Goal: Information Seeking & Learning: Learn about a topic

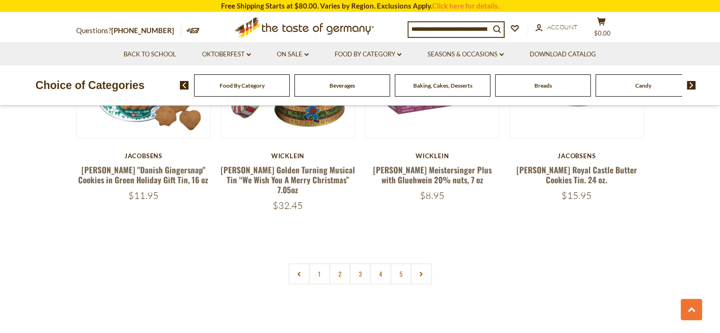
scroll to position [2289, 0]
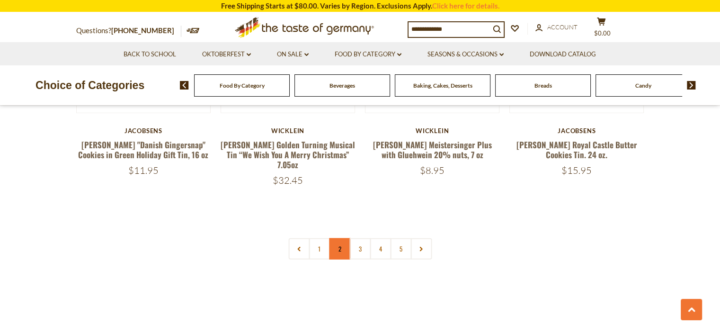
click at [335, 238] on link "2" at bounding box center [339, 248] width 21 height 21
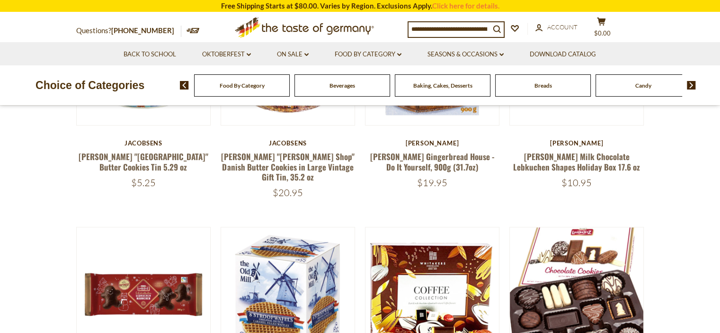
scroll to position [0, 0]
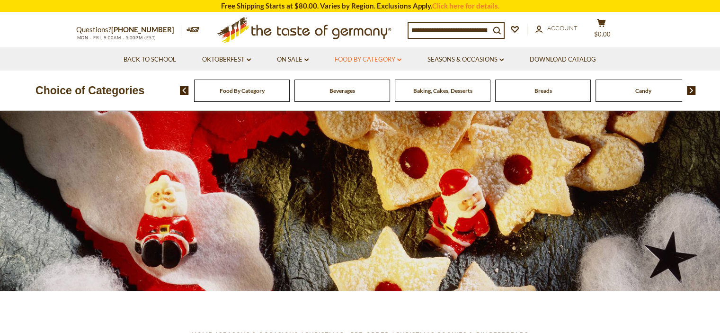
click at [396, 60] on link "Food By Category dropdown_arrow" at bounding box center [368, 59] width 67 height 10
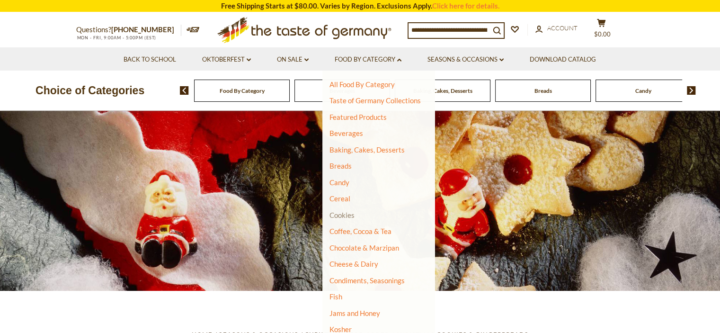
click at [341, 216] on link "Cookies" at bounding box center [342, 215] width 25 height 9
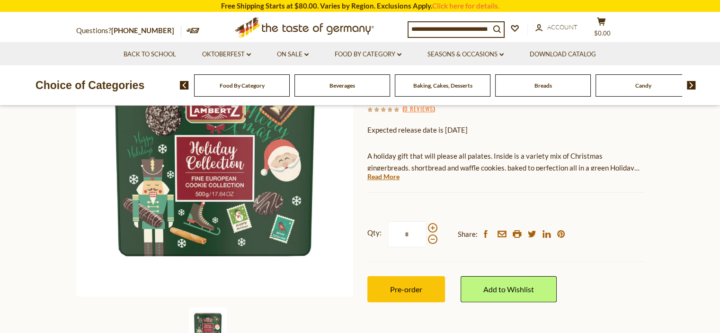
scroll to position [158, 0]
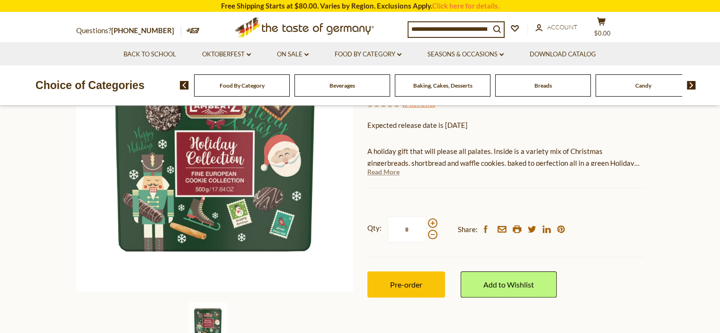
click at [384, 172] on link "Read More" at bounding box center [384, 171] width 32 height 9
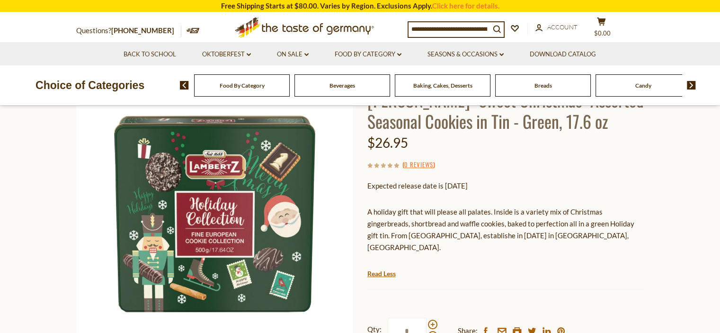
scroll to position [79, 0]
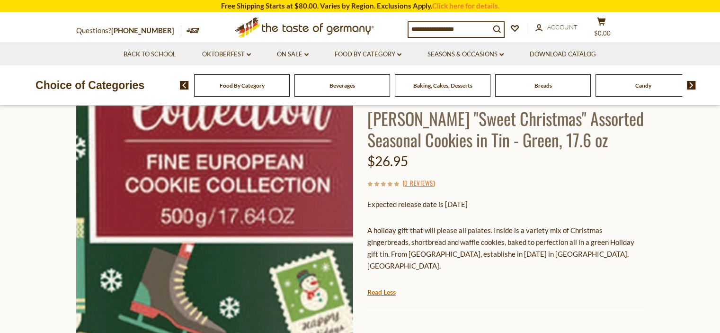
click at [209, 289] on img at bounding box center [214, 232] width 277 height 277
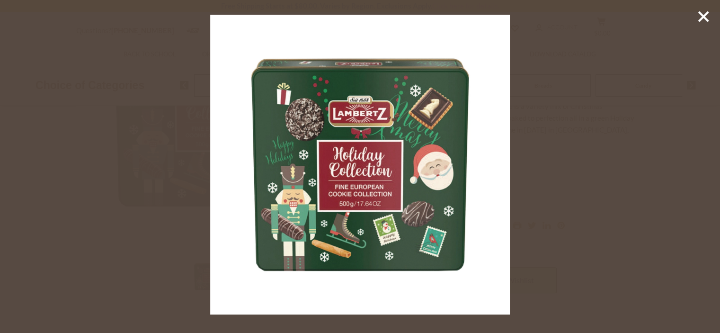
scroll to position [237, 0]
click at [705, 18] on line at bounding box center [703, 16] width 9 height 9
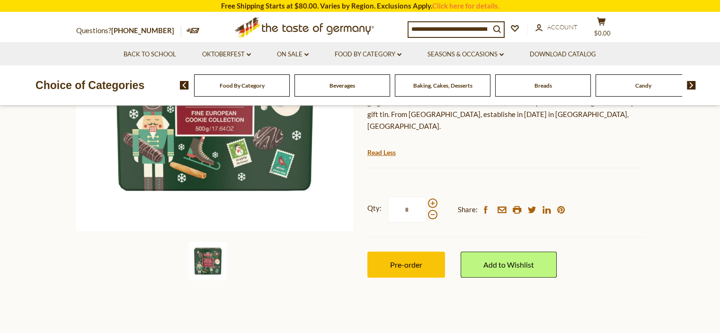
scroll to position [158, 0]
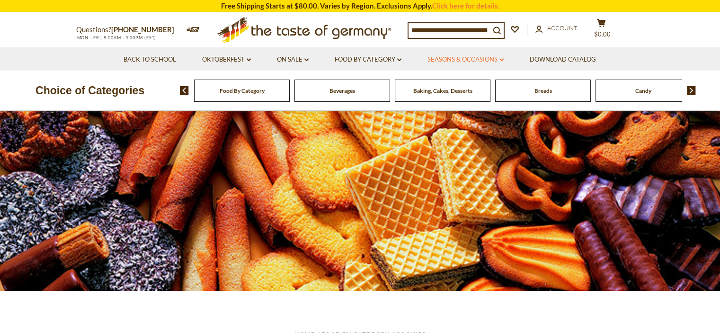
click at [504, 62] on link "Seasons & Occasions dropdown_arrow" at bounding box center [466, 59] width 76 height 10
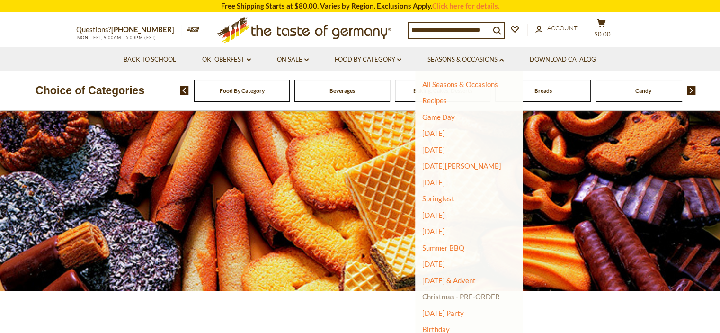
click at [441, 298] on link "Christmas - PRE-ORDER" at bounding box center [462, 296] width 78 height 13
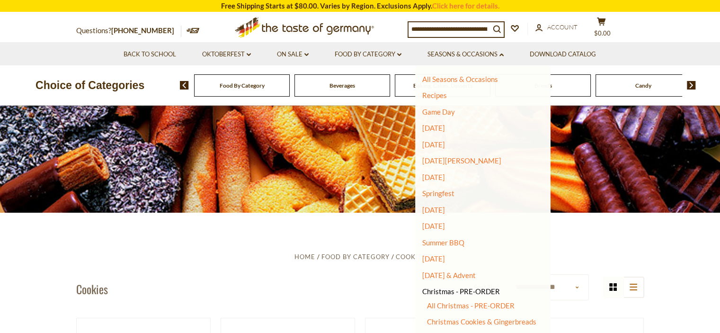
scroll to position [79, 0]
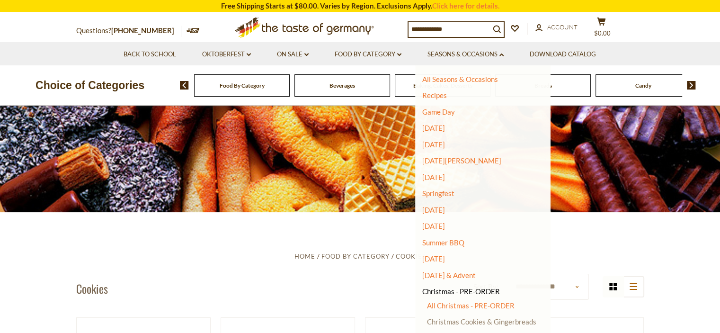
click at [469, 324] on link "Christmas Cookies & Gingerbreads" at bounding box center [481, 321] width 109 height 9
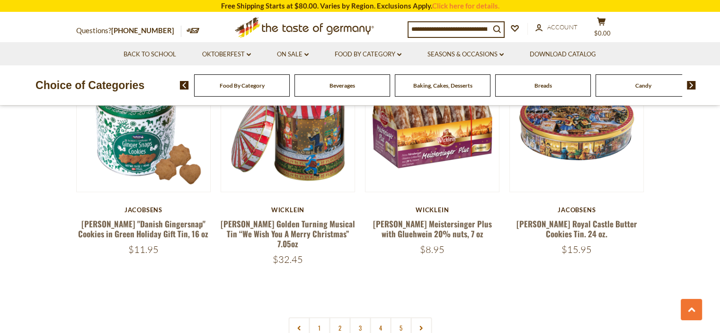
scroll to position [2289, 0]
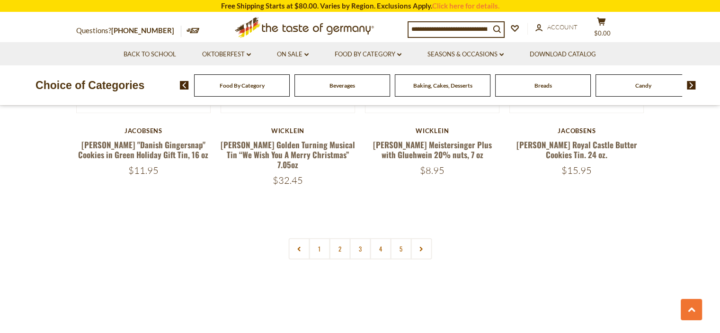
click at [338, 238] on link "2" at bounding box center [339, 248] width 21 height 21
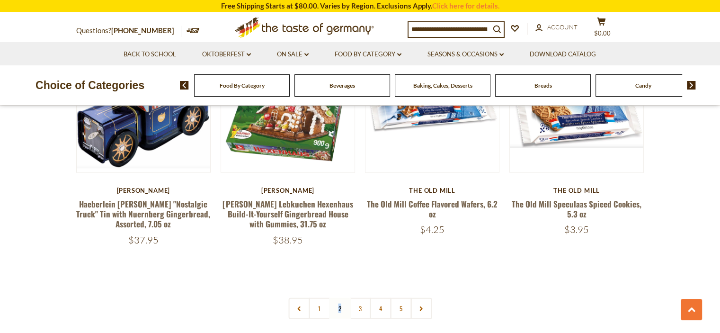
scroll to position [2247, 0]
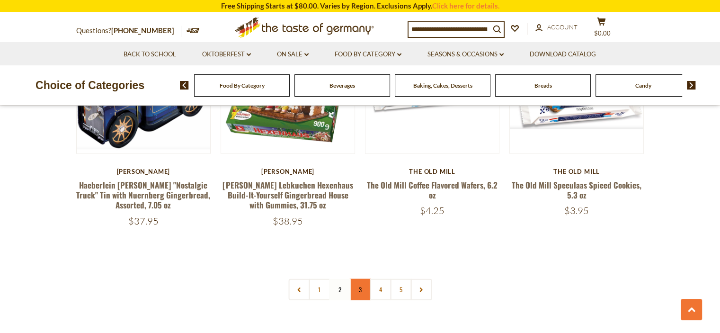
click at [363, 279] on link "3" at bounding box center [360, 289] width 21 height 21
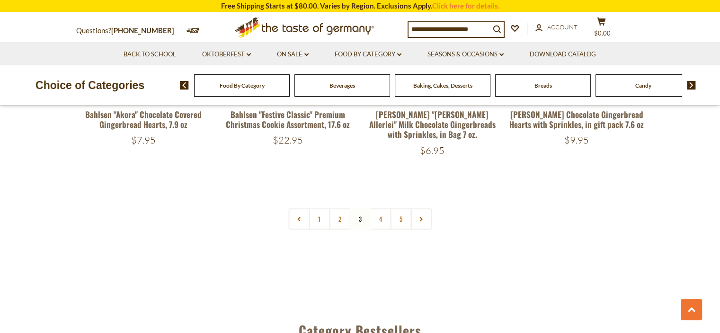
scroll to position [2326, 0]
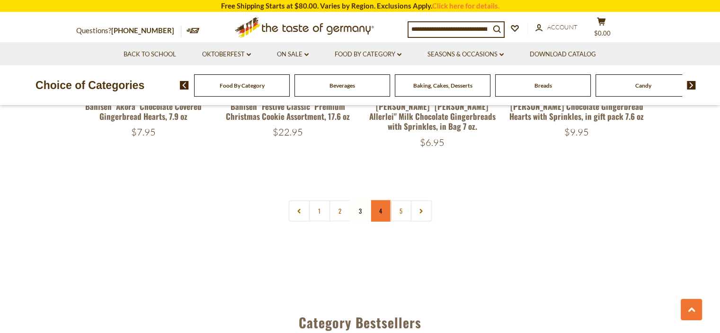
click at [380, 203] on link "4" at bounding box center [380, 210] width 21 height 21
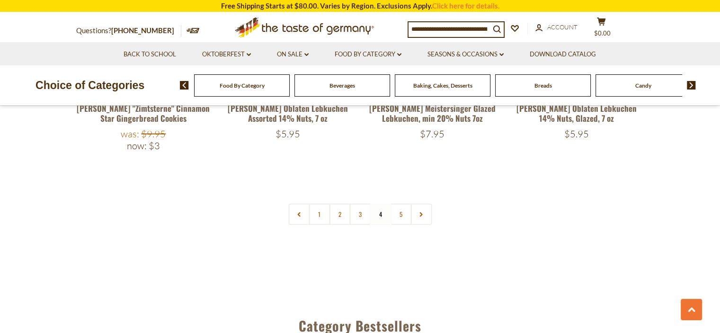
click at [395, 204] on link "5" at bounding box center [400, 214] width 21 height 21
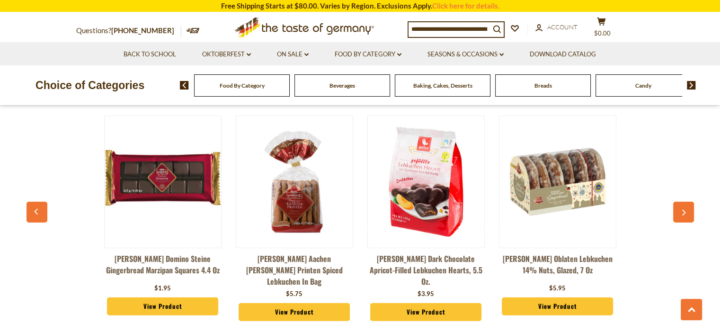
scroll to position [2559, 0]
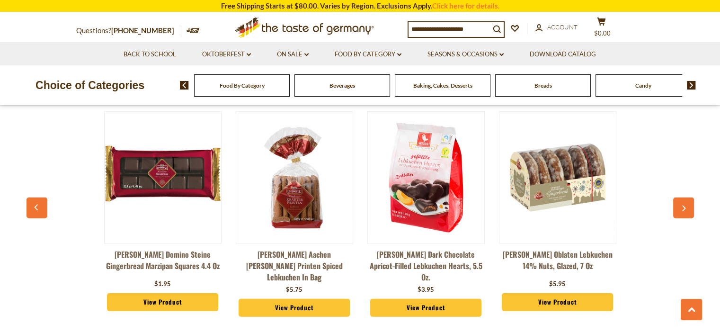
click at [682, 206] on icon "button" at bounding box center [684, 209] width 6 height 7
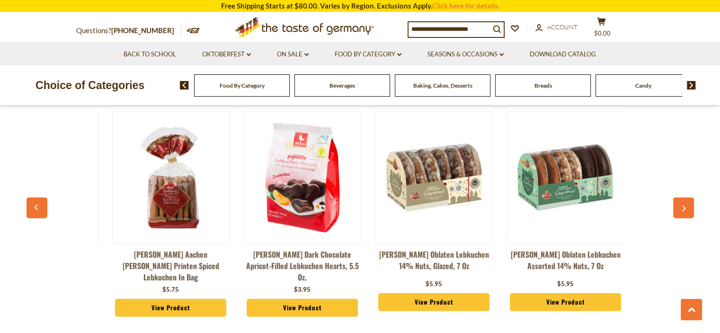
scroll to position [0, 132]
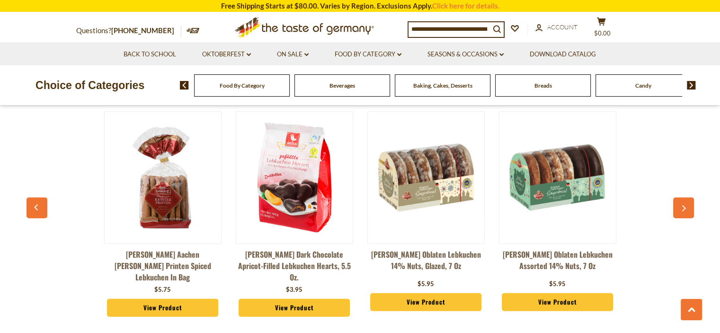
click at [36, 198] on button "button" at bounding box center [37, 208] width 21 height 21
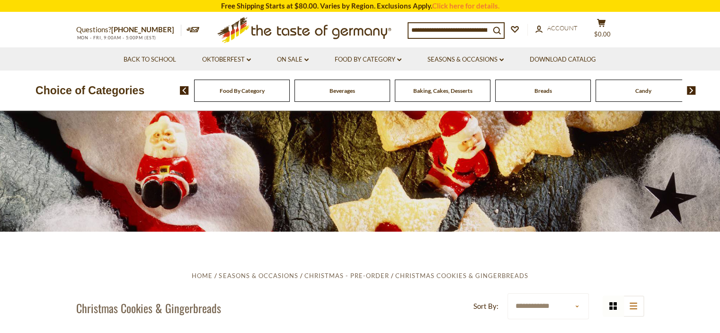
scroll to position [0, 0]
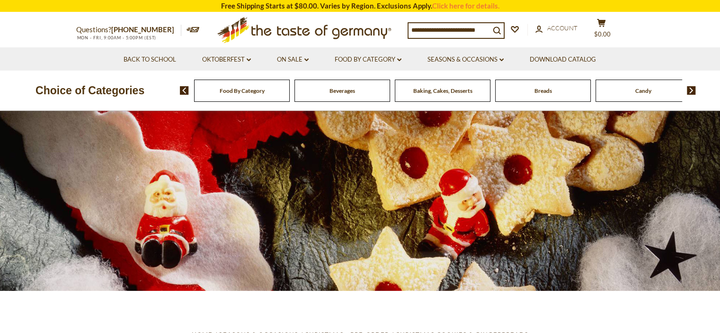
click at [430, 28] on input at bounding box center [449, 29] width 81 height 13
click at [500, 64] on link "Seasons & Occasions dropdown_arrow" at bounding box center [466, 59] width 76 height 10
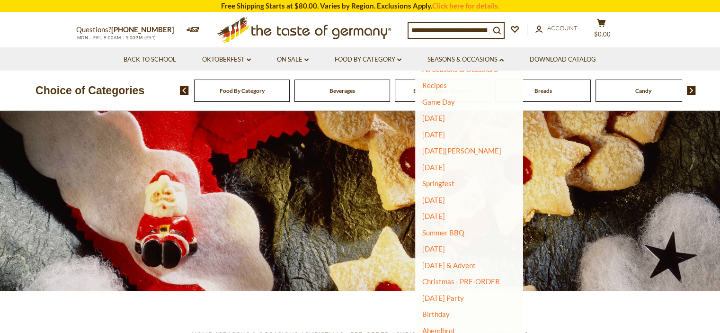
scroll to position [30, 0]
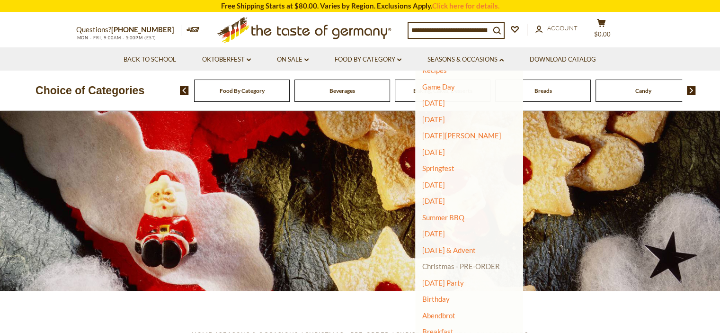
click at [480, 267] on link "Christmas - PRE-ORDER" at bounding box center [462, 266] width 78 height 13
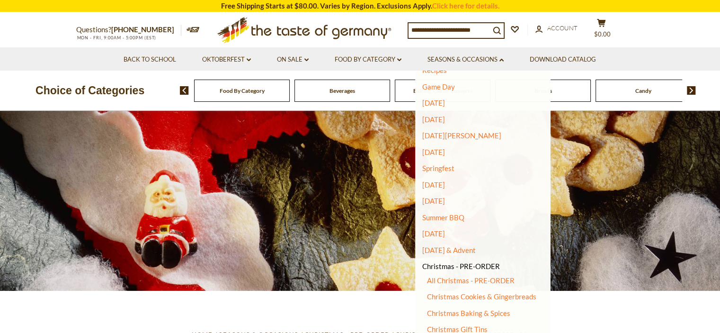
scroll to position [109, 0]
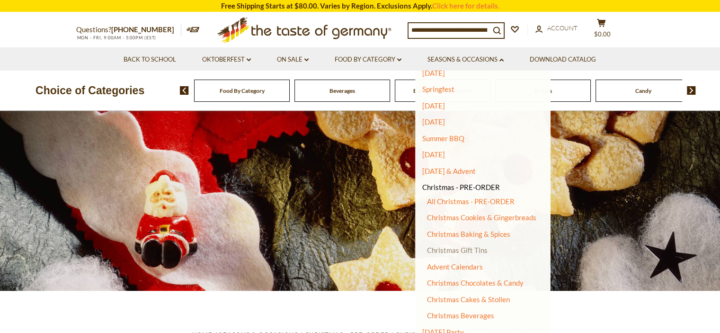
click at [450, 253] on link "Christmas Gift Tins" at bounding box center [457, 250] width 61 height 9
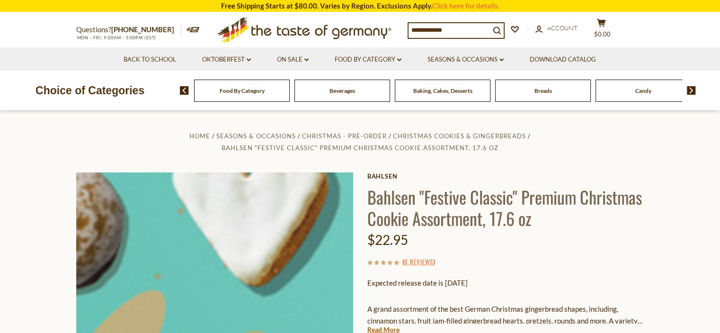
scroll to position [79, 0]
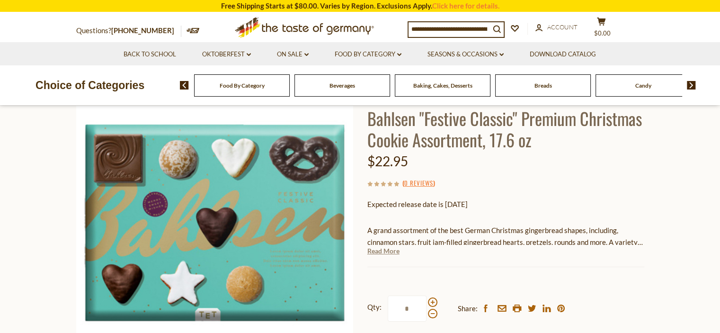
click at [378, 252] on link "Read More" at bounding box center [384, 250] width 32 height 9
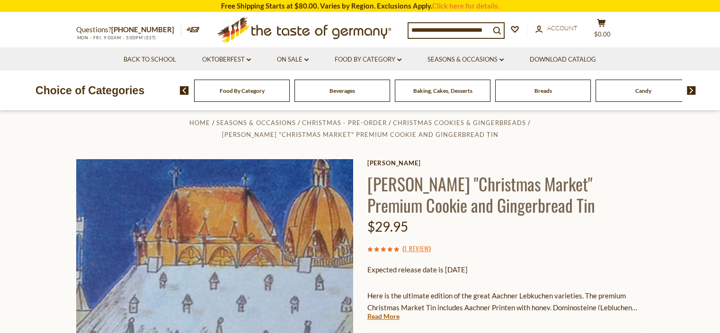
scroll to position [158, 0]
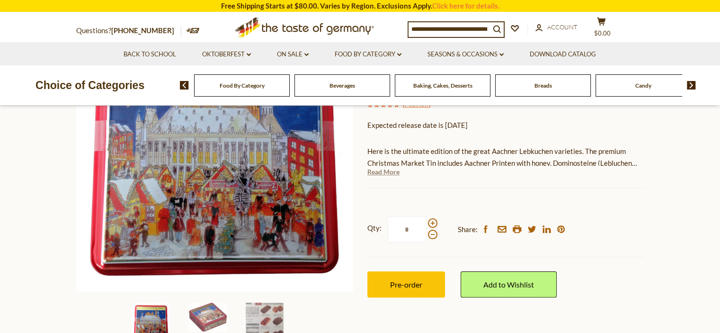
click at [385, 172] on link "Read More" at bounding box center [384, 171] width 32 height 9
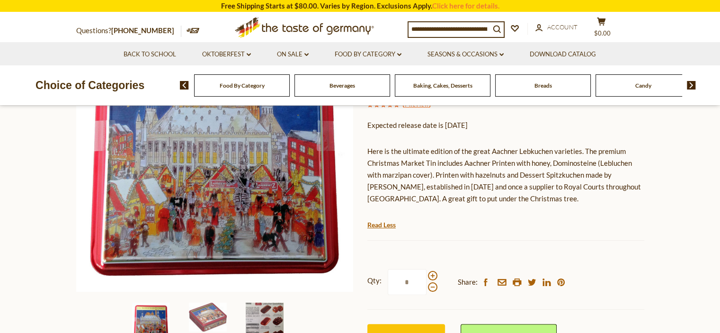
click at [264, 323] on img at bounding box center [265, 322] width 38 height 38
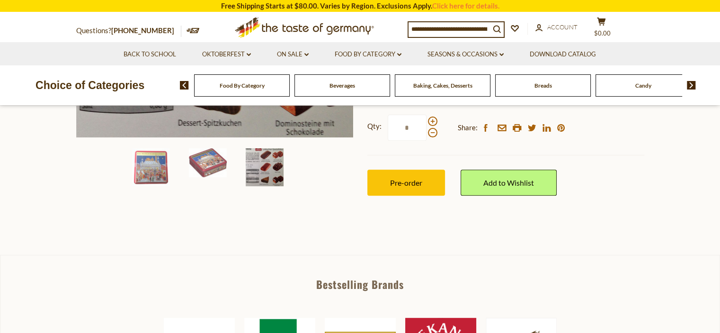
scroll to position [315, 0]
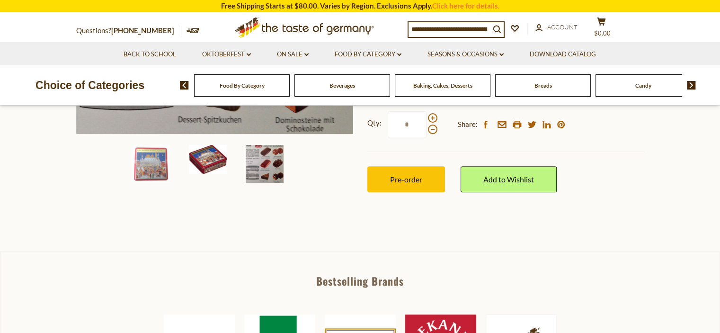
click at [212, 158] on img at bounding box center [208, 159] width 38 height 29
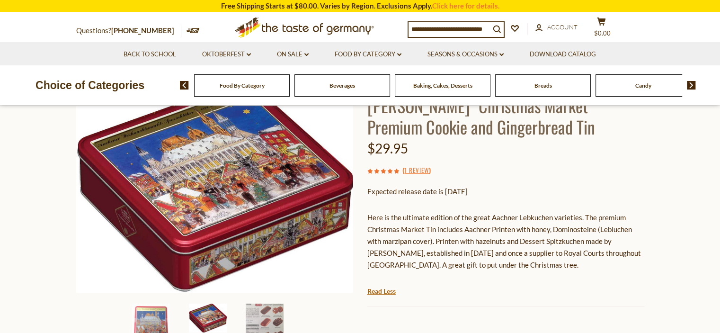
scroll to position [79, 0]
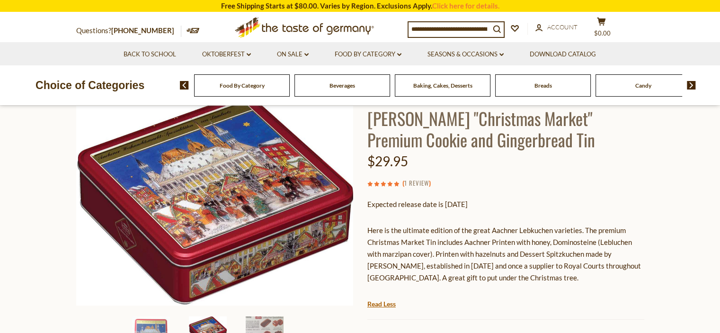
click at [408, 184] on link "1 Review" at bounding box center [417, 183] width 25 height 10
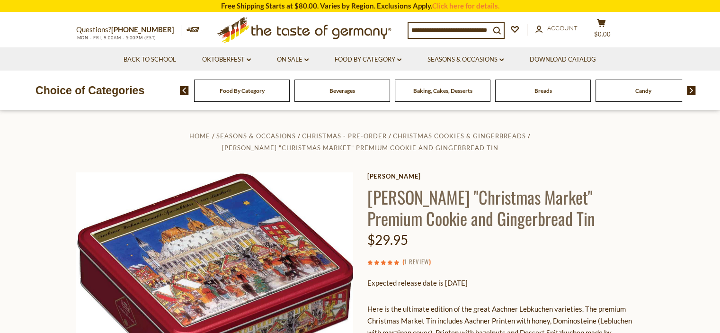
click at [419, 262] on link "1 Review" at bounding box center [417, 262] width 25 height 10
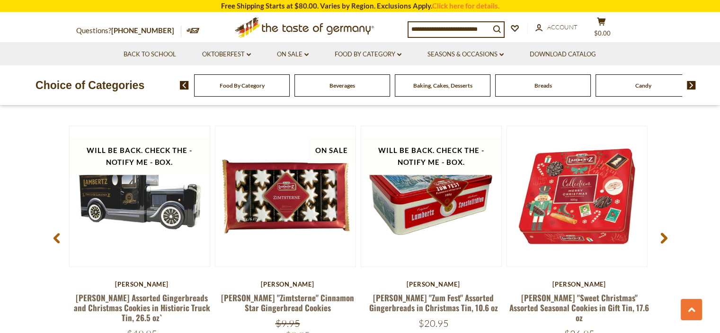
scroll to position [1342, 0]
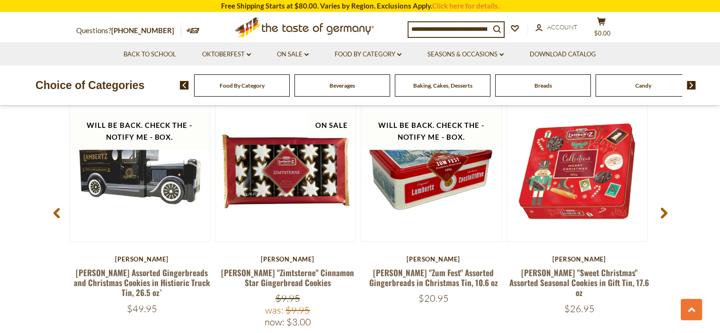
click at [666, 210] on use at bounding box center [664, 212] width 7 height 11
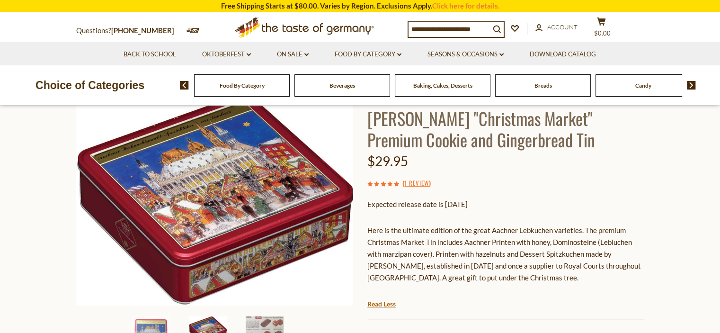
scroll to position [0, 0]
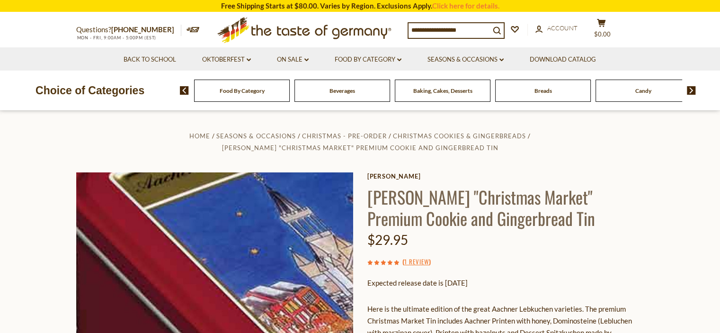
click at [82, 257] on img at bounding box center [214, 278] width 277 height 212
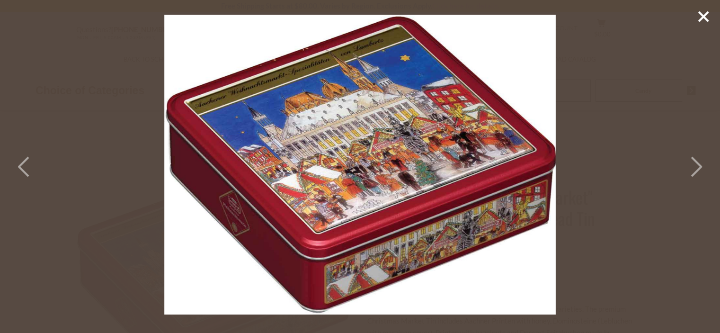
click at [701, 19] on line at bounding box center [703, 16] width 9 height 9
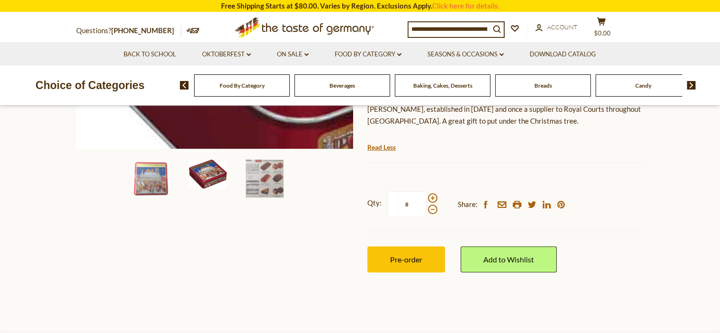
scroll to position [237, 0]
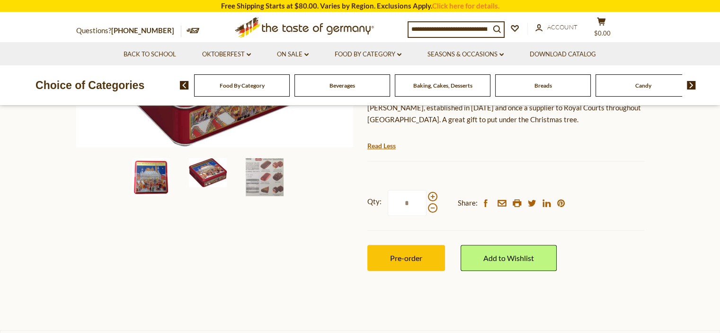
click at [156, 187] on img at bounding box center [151, 177] width 38 height 38
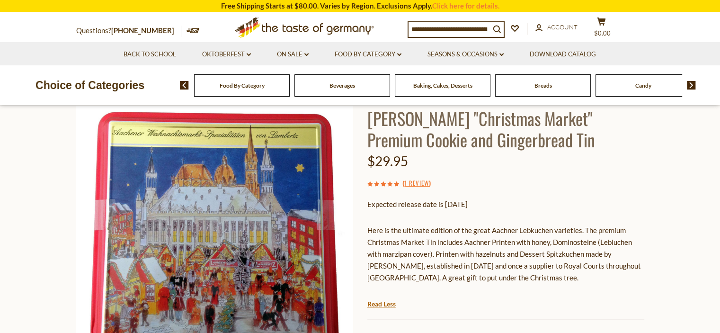
scroll to position [158, 0]
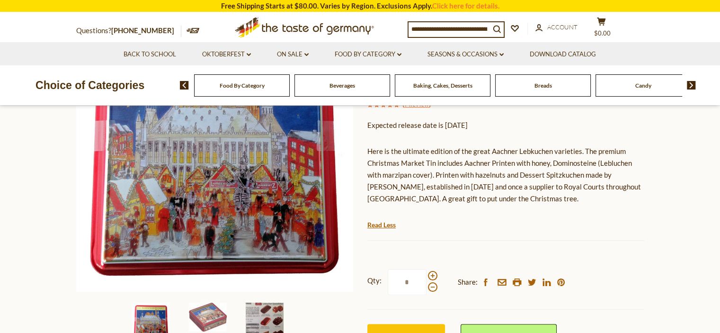
click at [270, 315] on img at bounding box center [265, 322] width 38 height 38
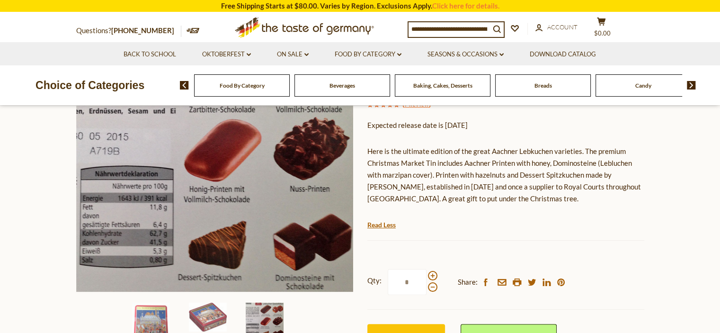
click at [45, 262] on section "Home Seasons & Occasions Christmas - PRE-ORDER Christmas Cookies & Gingerbreads…" at bounding box center [360, 181] width 720 height 456
click at [155, 326] on img at bounding box center [151, 322] width 38 height 38
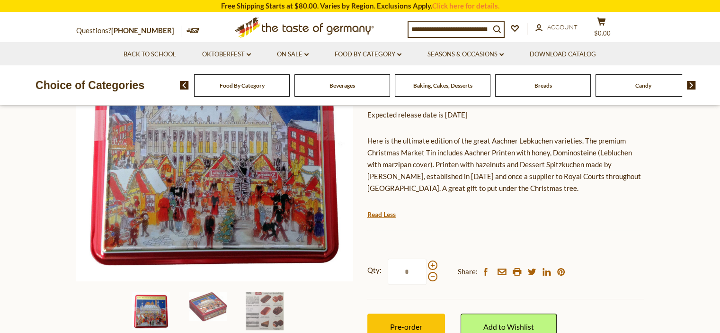
scroll to position [79, 0]
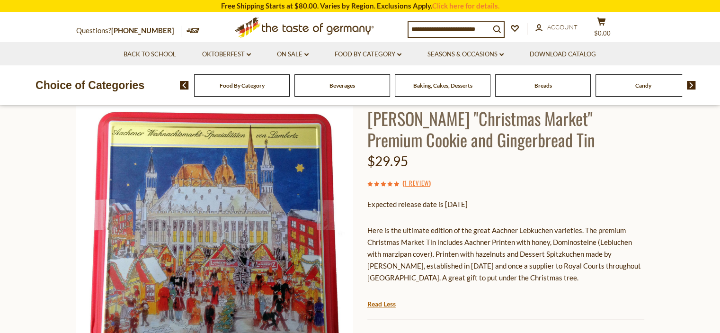
click at [11, 260] on section "Home Seasons & Occasions Christmas - PRE-ORDER Christmas Cookies & Gingerbreads…" at bounding box center [360, 260] width 720 height 456
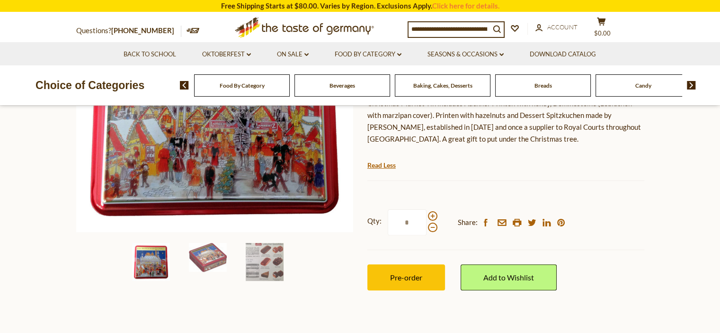
scroll to position [237, 0]
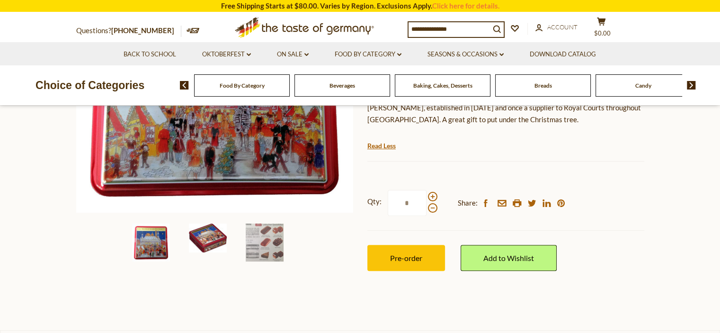
click at [201, 244] on img at bounding box center [208, 238] width 38 height 29
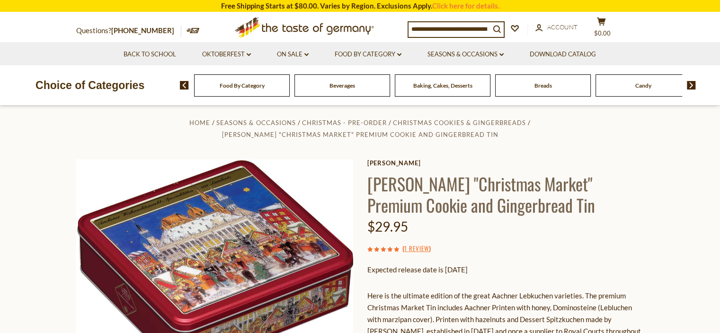
scroll to position [158, 0]
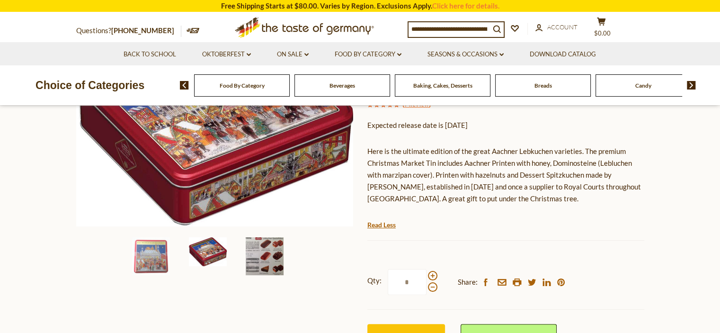
click at [271, 262] on img at bounding box center [265, 256] width 38 height 38
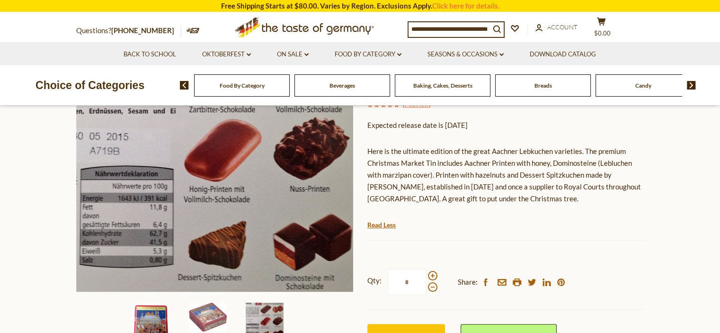
click at [159, 317] on img at bounding box center [151, 322] width 38 height 38
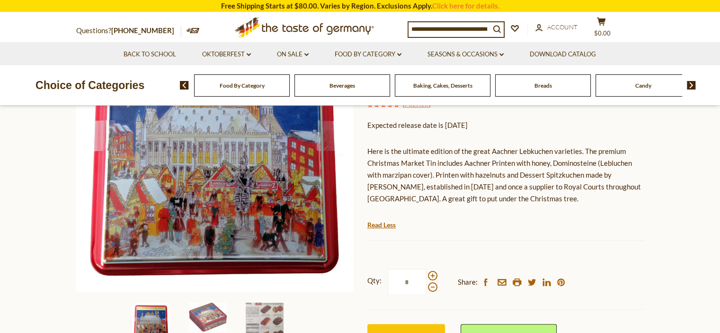
scroll to position [237, 0]
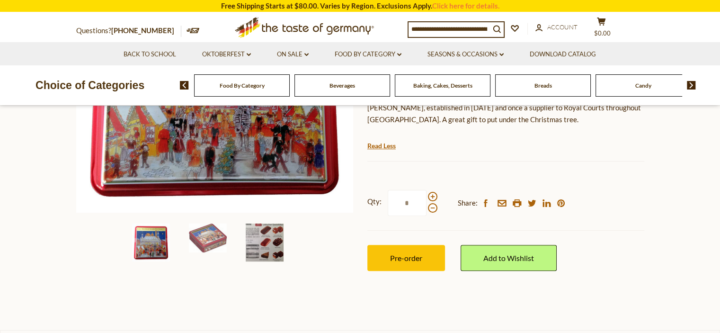
click at [261, 240] on img at bounding box center [265, 243] width 38 height 38
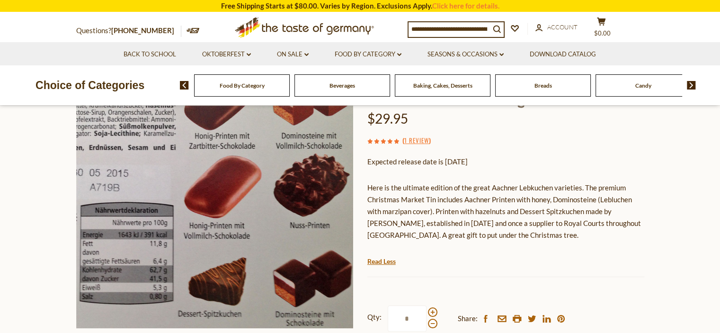
scroll to position [79, 0]
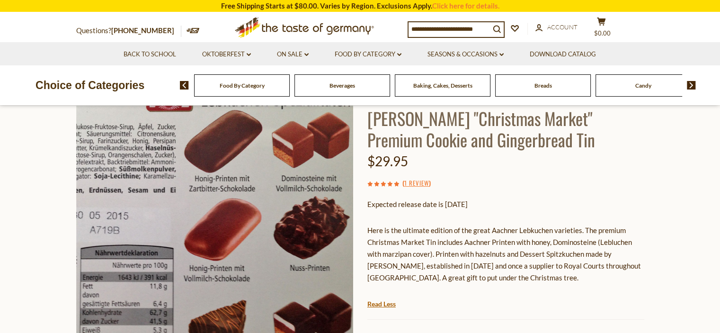
click at [514, 169] on div "$29.95" at bounding box center [506, 161] width 277 height 22
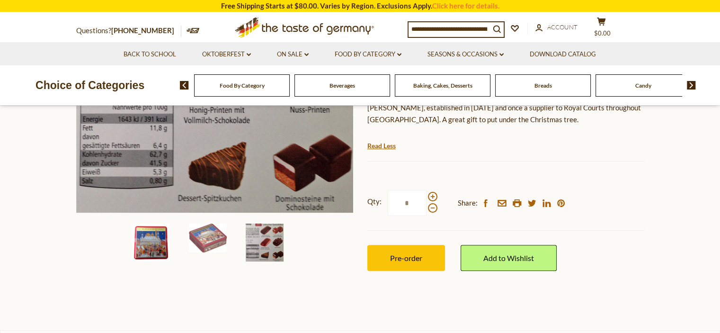
click at [141, 252] on img at bounding box center [151, 243] width 38 height 38
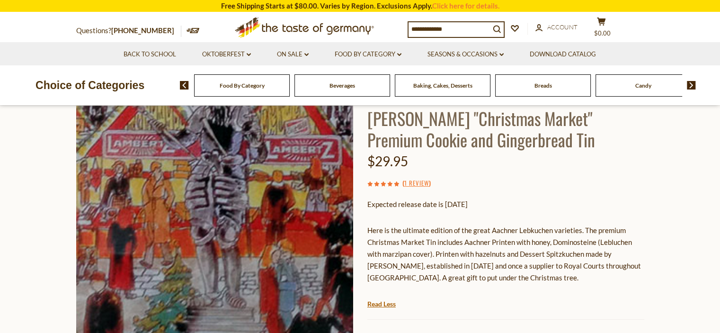
scroll to position [158, 0]
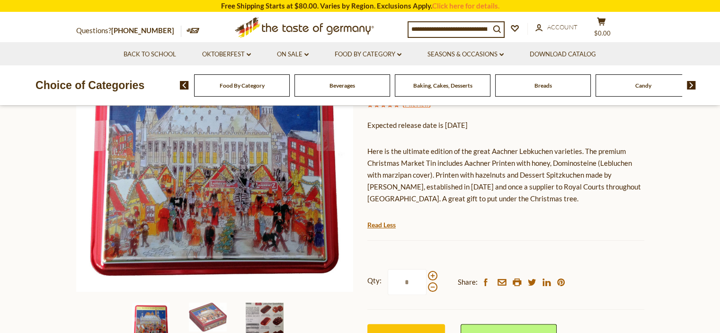
click at [270, 322] on img at bounding box center [265, 322] width 38 height 38
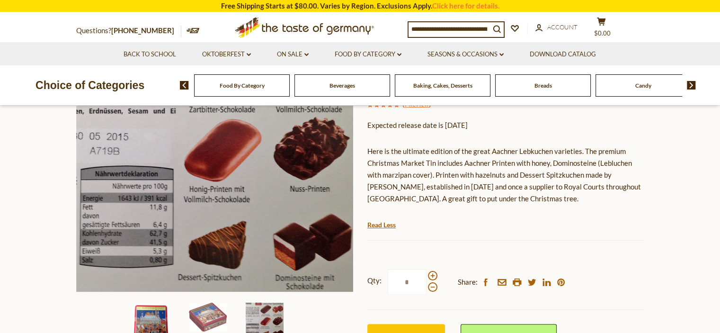
click at [152, 321] on img at bounding box center [151, 322] width 38 height 38
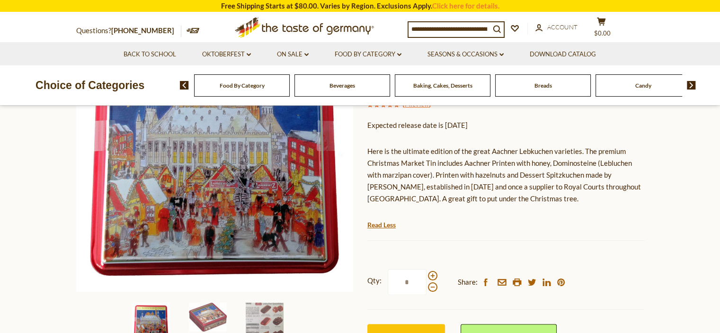
scroll to position [237, 0]
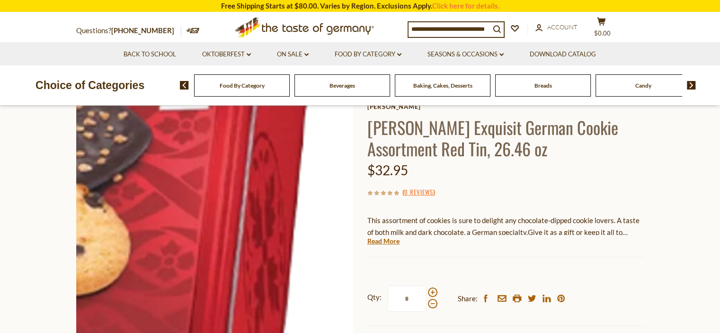
scroll to position [79, 0]
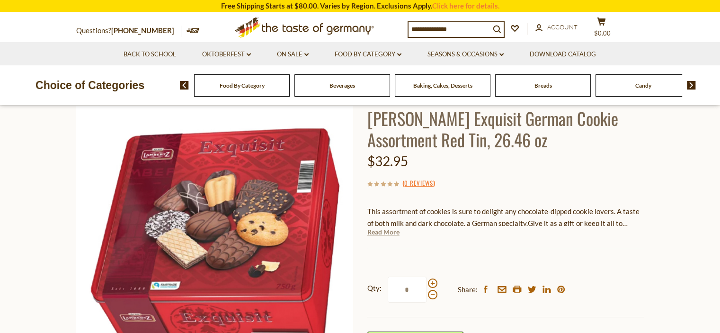
click at [391, 233] on link "Read More" at bounding box center [384, 231] width 32 height 9
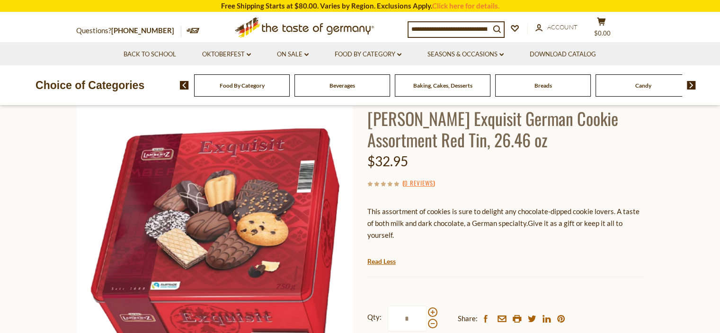
click at [43, 238] on section "Home Seasons & Occasions Christmas - PRE-ORDER Christmas Cookies & Gingerbreads…" at bounding box center [360, 278] width 720 height 493
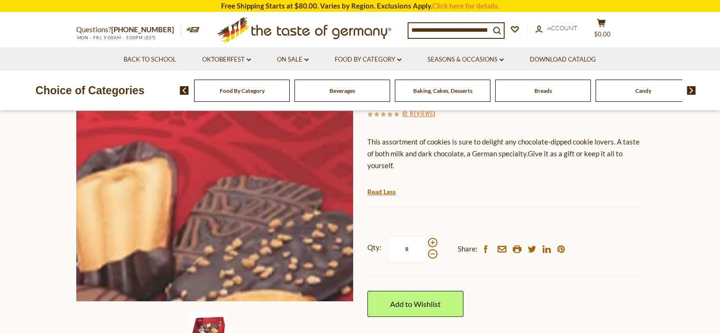
scroll to position [0, 0]
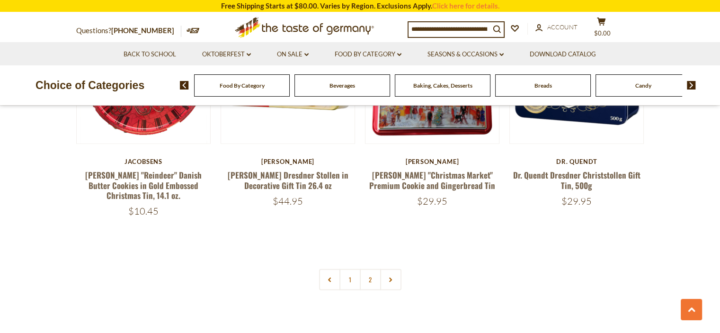
scroll to position [2210, 0]
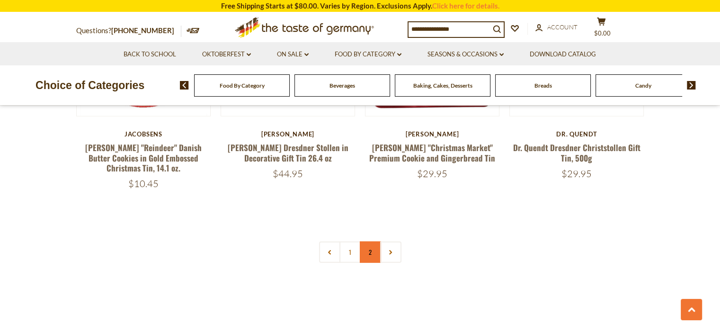
click at [370, 242] on link "2" at bounding box center [370, 252] width 21 height 21
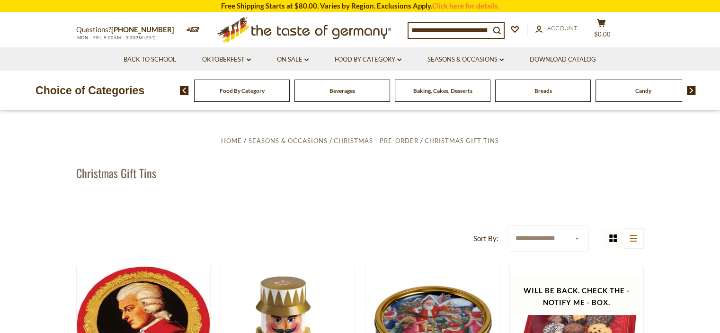
scroll to position [0, 0]
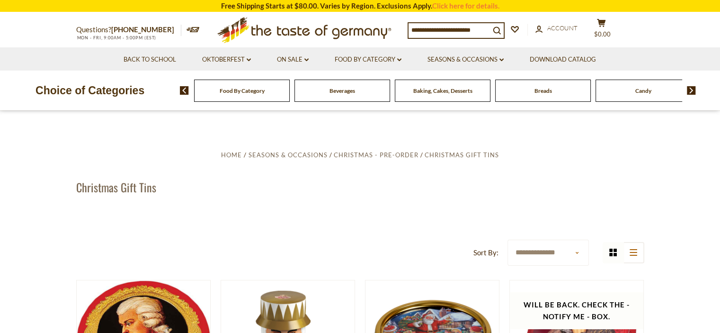
click at [537, 94] on span "Breads" at bounding box center [544, 90] width 18 height 7
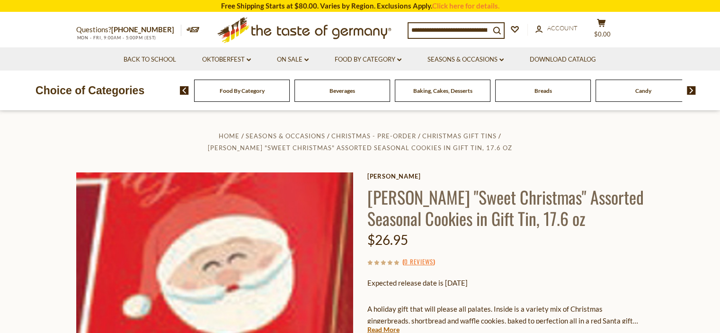
scroll to position [158, 0]
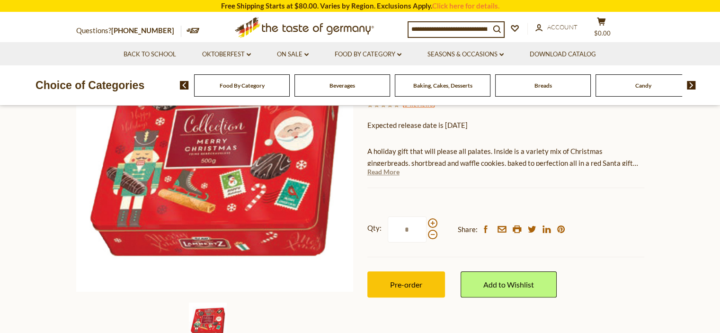
click at [383, 167] on link "Read More" at bounding box center [384, 171] width 32 height 9
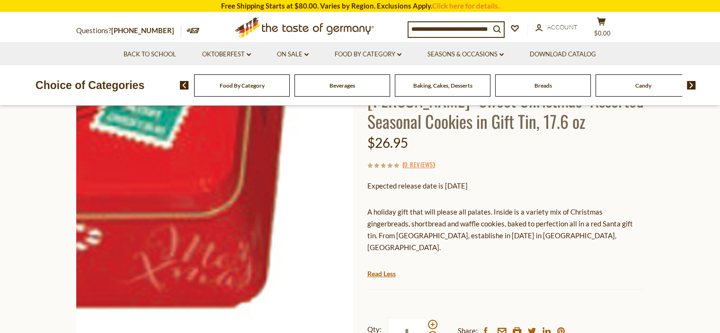
scroll to position [79, 0]
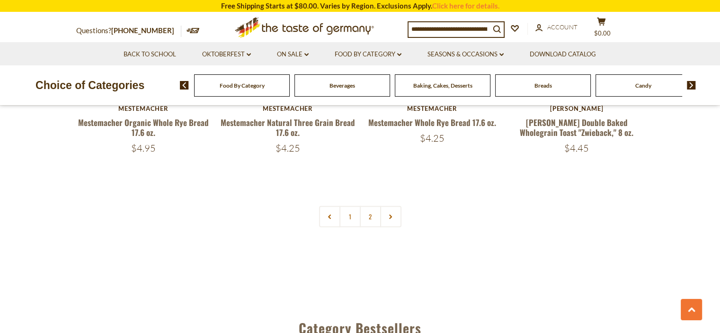
scroll to position [2289, 0]
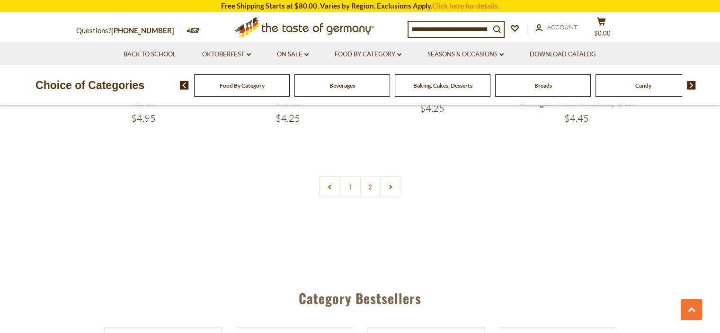
click at [366, 189] on link "2" at bounding box center [370, 186] width 21 height 21
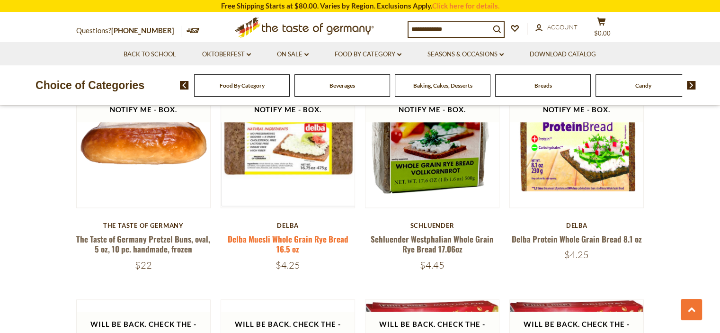
scroll to position [983, 0]
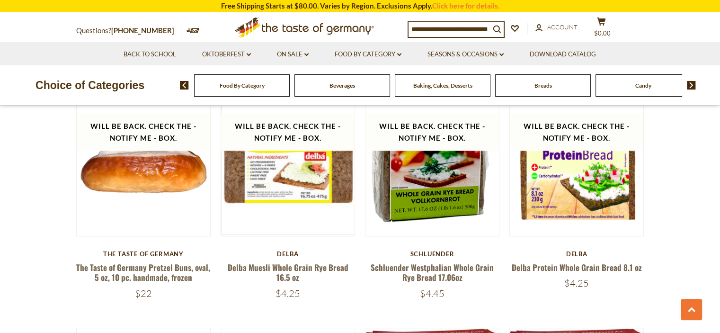
click at [290, 89] on div "Beverages" at bounding box center [242, 85] width 96 height 22
click at [290, 90] on div "Candy" at bounding box center [242, 85] width 96 height 22
click at [643, 86] on span "Candy" at bounding box center [644, 85] width 16 height 7
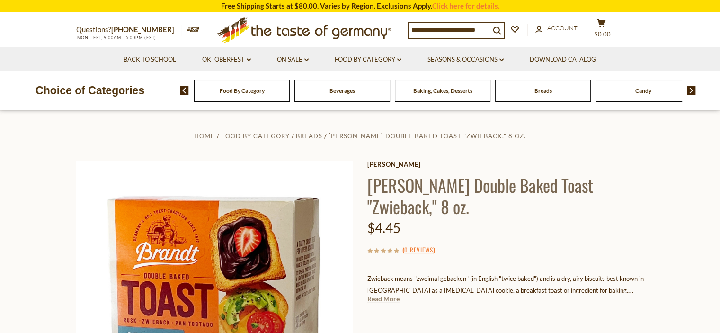
click at [385, 294] on link "Read More" at bounding box center [384, 298] width 32 height 9
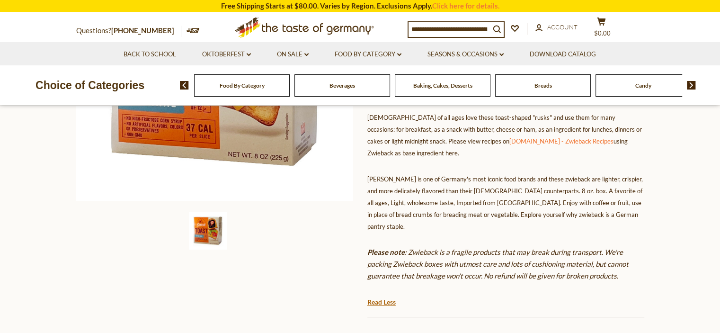
scroll to position [79, 0]
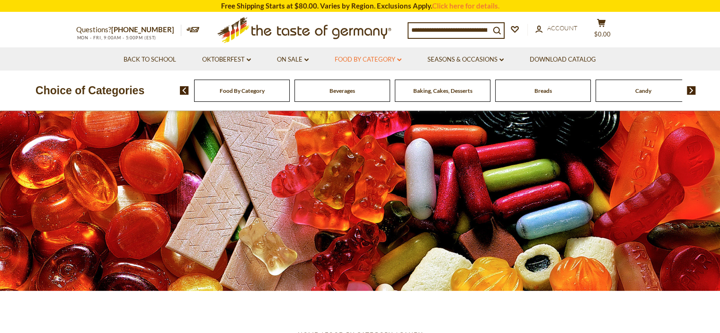
click at [398, 61] on icon "dropdown_arrow" at bounding box center [399, 59] width 4 height 3
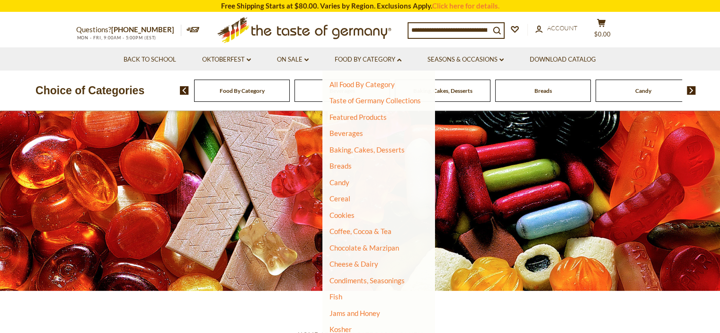
click at [290, 98] on div "Candy" at bounding box center [242, 91] width 96 height 22
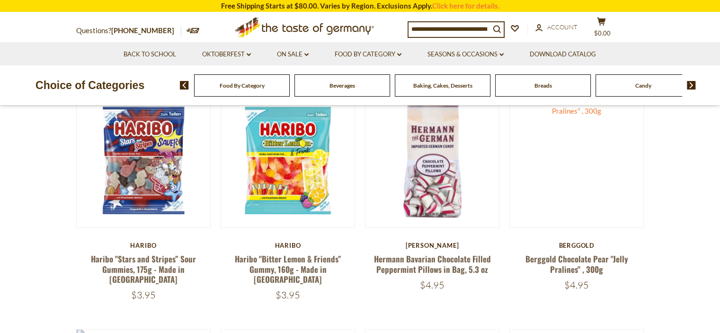
scroll to position [315, 0]
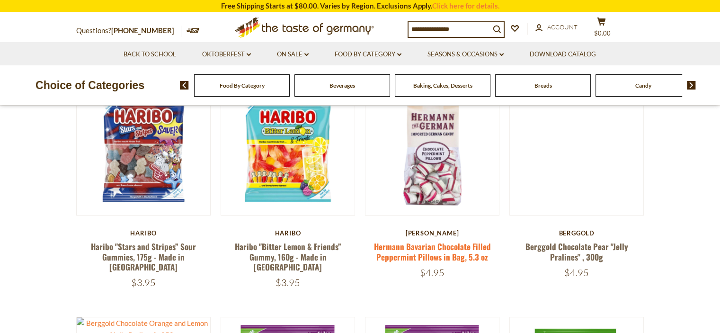
click at [431, 252] on link "Hermann Bavarian Chocolate Filled Peppermint Pillows in Bag, 5.3 oz" at bounding box center [432, 252] width 117 height 22
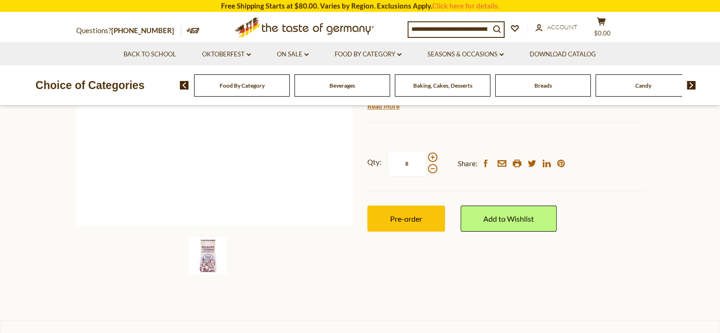
scroll to position [158, 0]
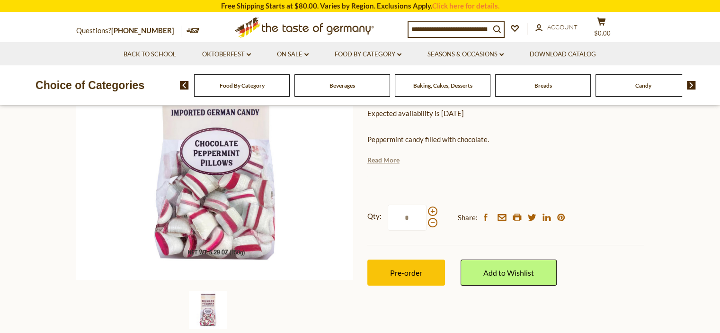
click at [375, 159] on link "Read More" at bounding box center [384, 159] width 32 height 9
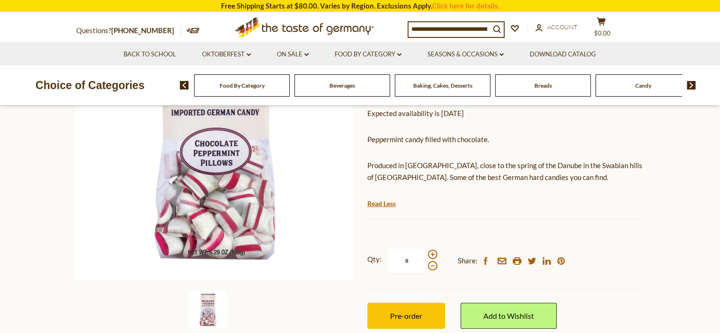
scroll to position [237, 0]
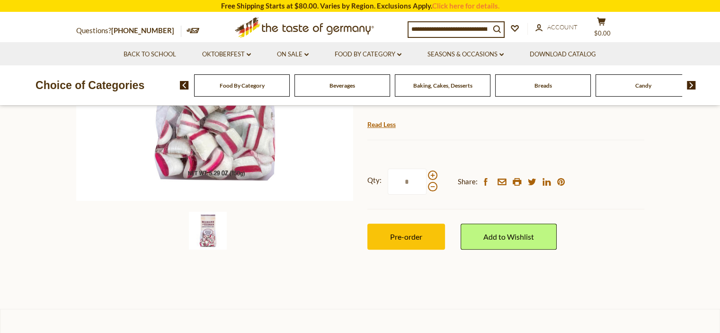
click at [211, 237] on img at bounding box center [208, 231] width 38 height 38
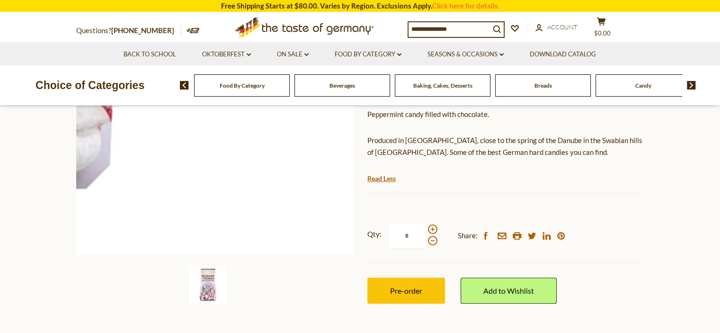
scroll to position [158, 0]
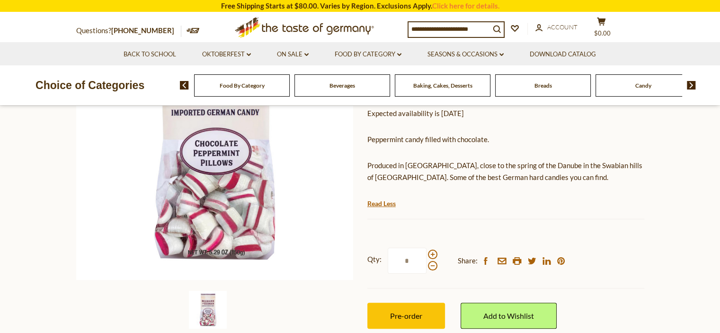
drag, startPoint x: 433, startPoint y: 27, endPoint x: 459, endPoint y: 24, distance: 25.3
click at [434, 27] on input at bounding box center [449, 28] width 81 height 13
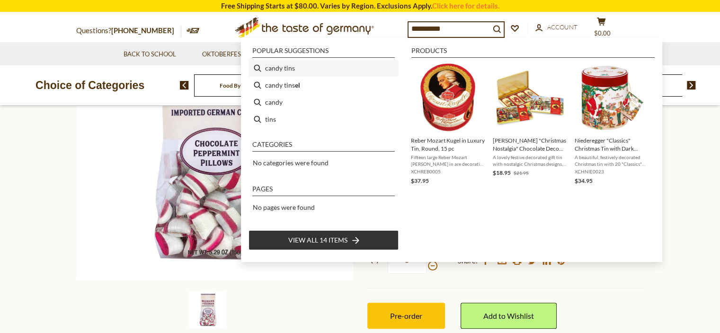
type input "**********"
click at [290, 69] on li "candy tins" at bounding box center [324, 68] width 150 height 17
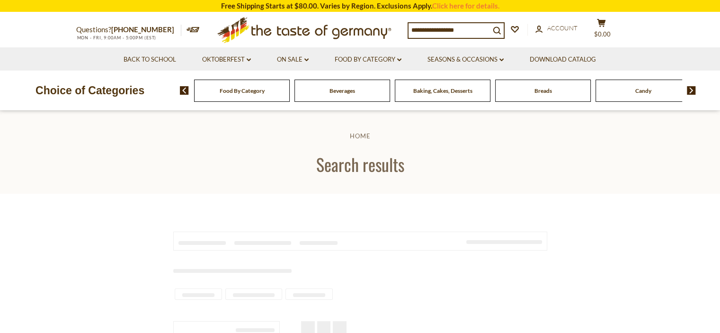
type input "**********"
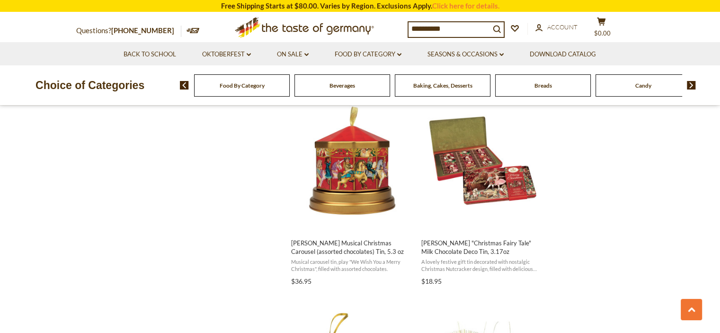
scroll to position [1203, 0]
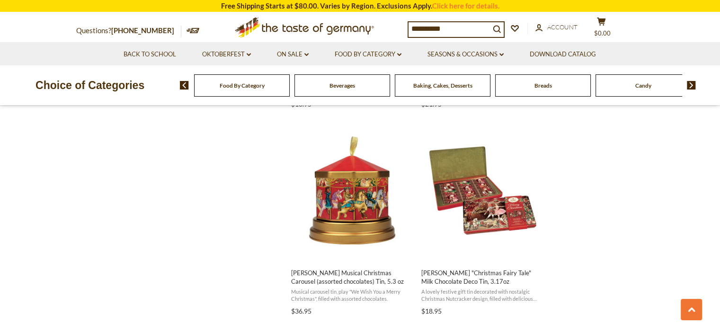
click at [231, 85] on span "Food By Category" at bounding box center [242, 85] width 45 height 7
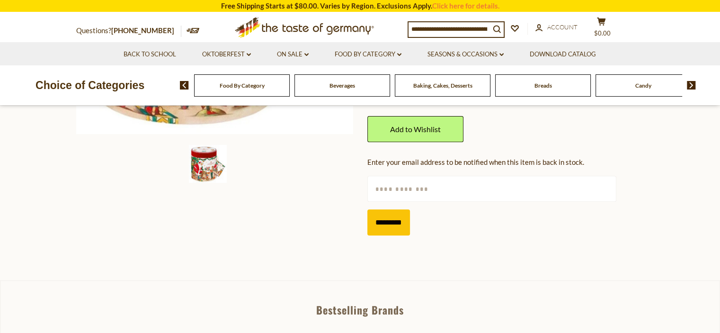
scroll to position [158, 0]
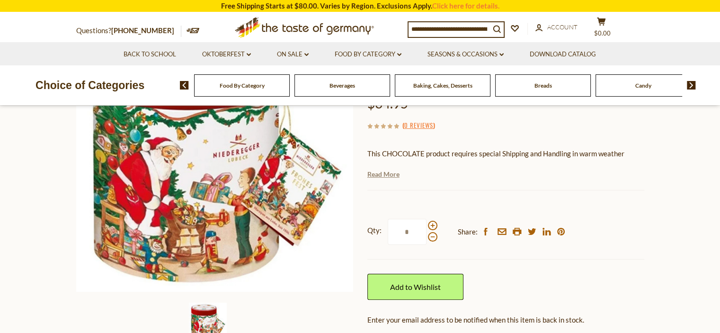
click at [388, 174] on link "Read More" at bounding box center [384, 174] width 32 height 9
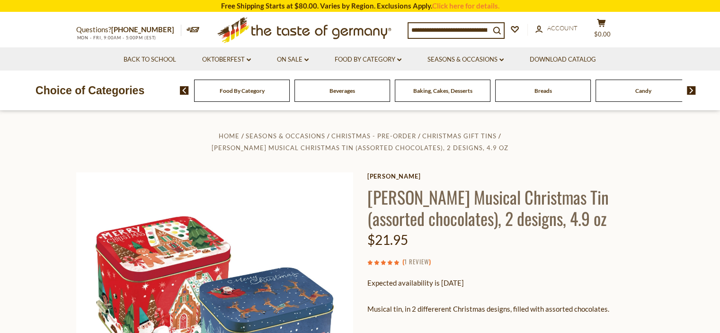
click at [415, 257] on link "1 Review" at bounding box center [417, 262] width 25 height 10
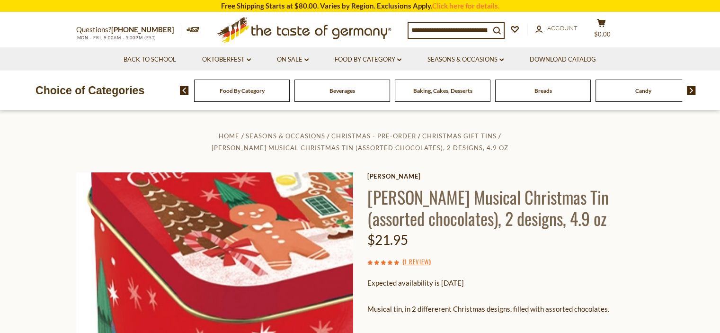
click at [99, 254] on img at bounding box center [214, 310] width 277 height 277
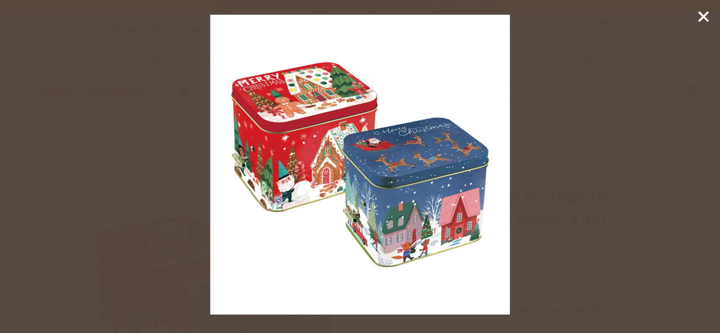
click at [708, 17] on icon at bounding box center [704, 16] width 14 height 14
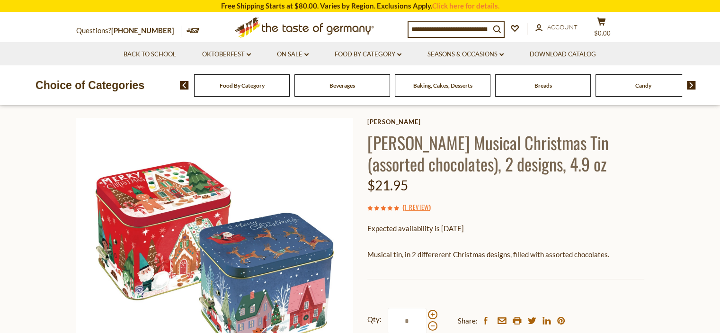
scroll to position [79, 0]
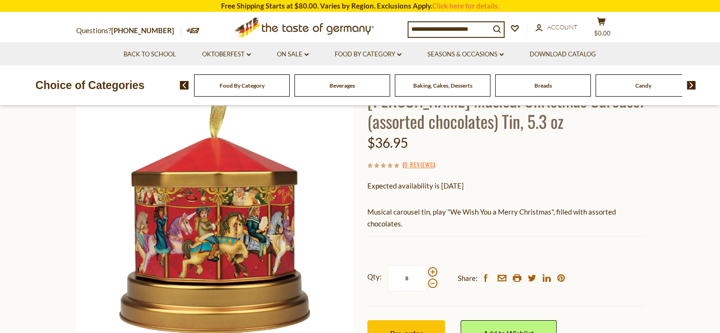
scroll to position [79, 0]
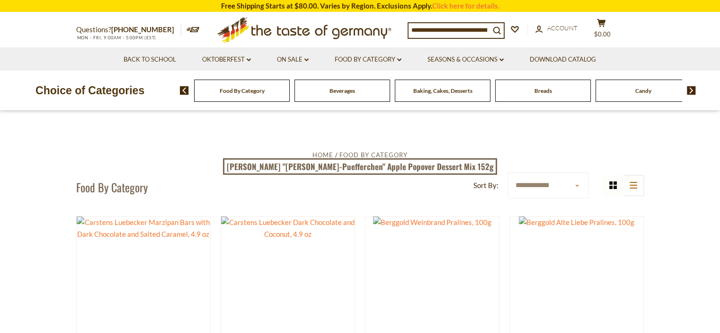
click at [441, 32] on input at bounding box center [449, 29] width 81 height 13
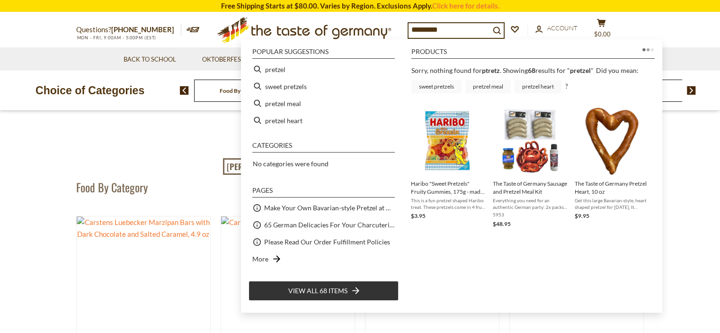
type input "*******"
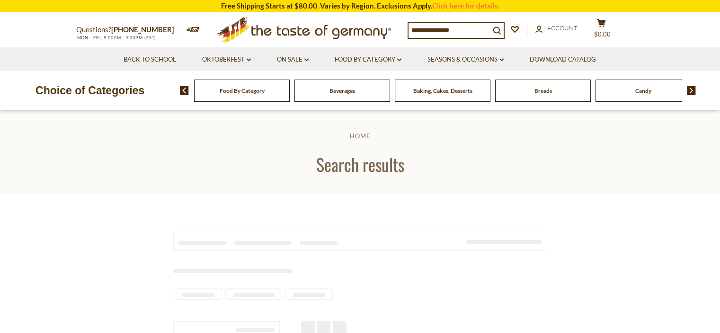
type input "*******"
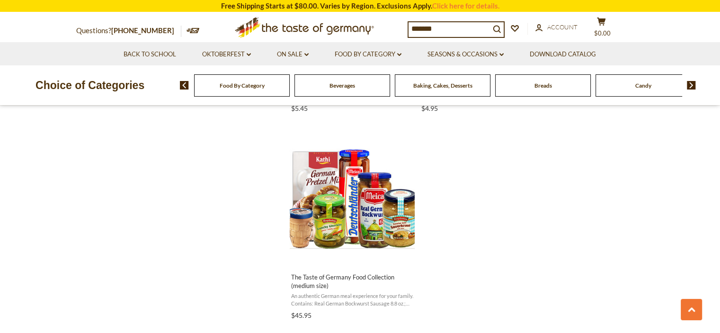
scroll to position [1658, 0]
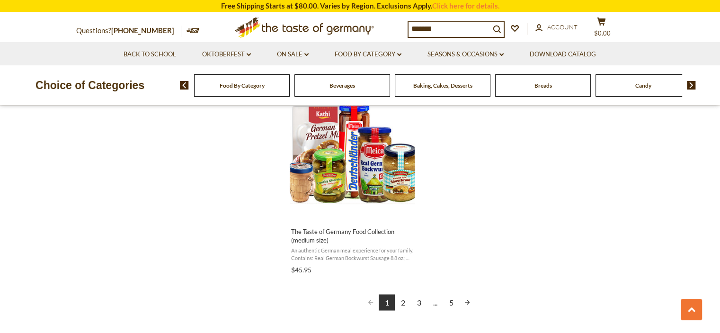
click at [403, 305] on link "2" at bounding box center [403, 302] width 16 height 16
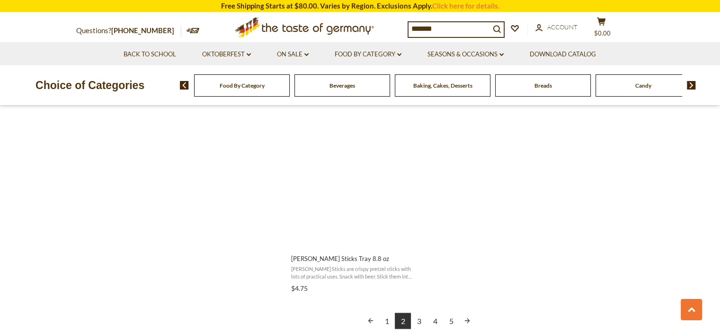
scroll to position [1658, 0]
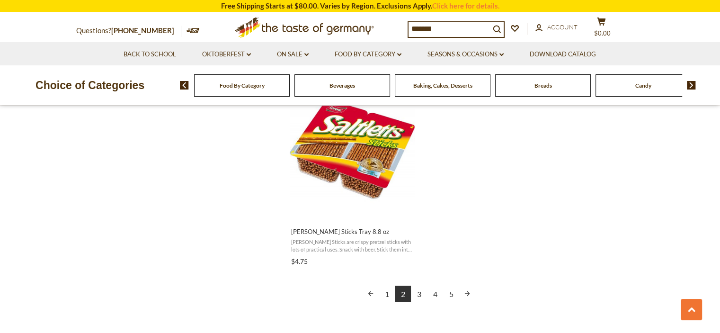
click at [420, 293] on link "3" at bounding box center [419, 294] width 16 height 16
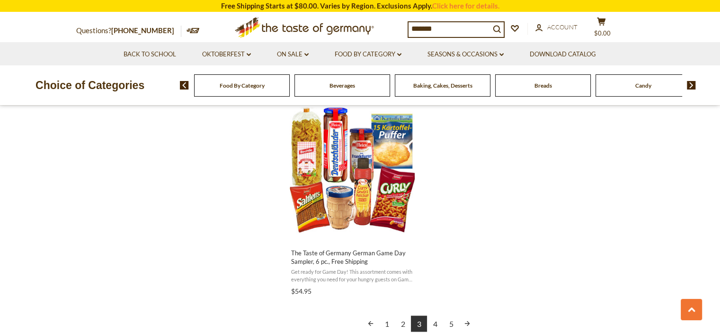
scroll to position [1658, 0]
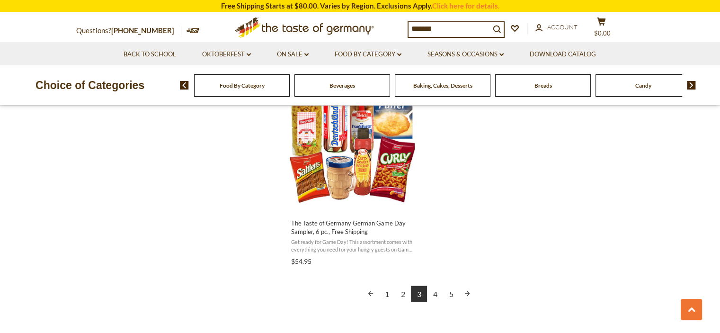
click at [403, 296] on link "2" at bounding box center [403, 294] width 16 height 16
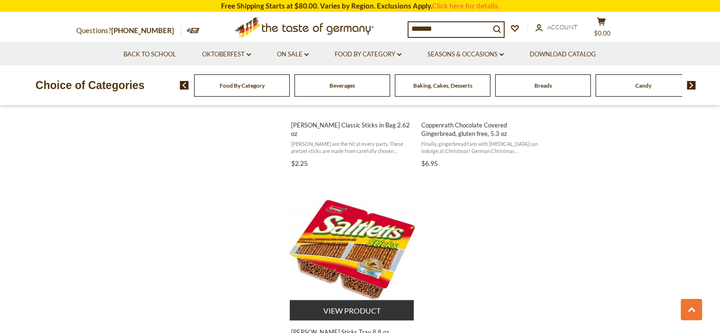
scroll to position [1658, 0]
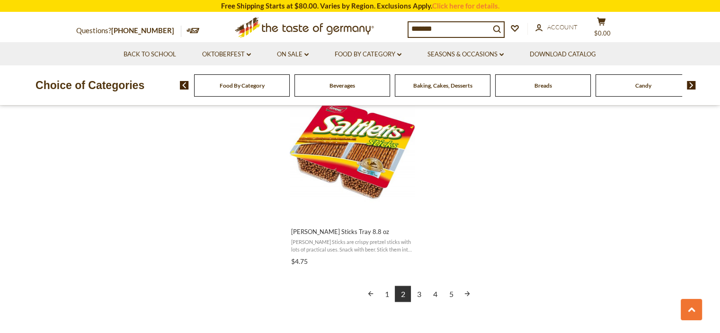
click at [420, 295] on link "3" at bounding box center [419, 294] width 16 height 16
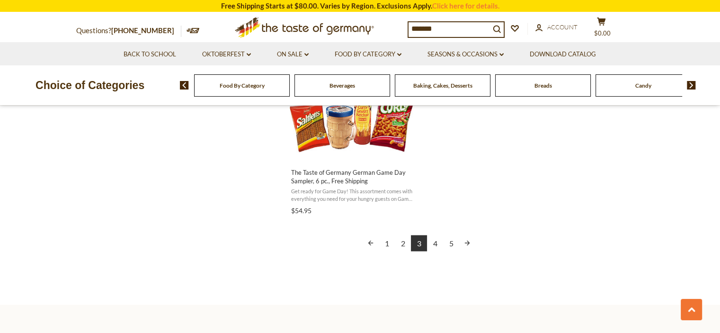
scroll to position [1737, 0]
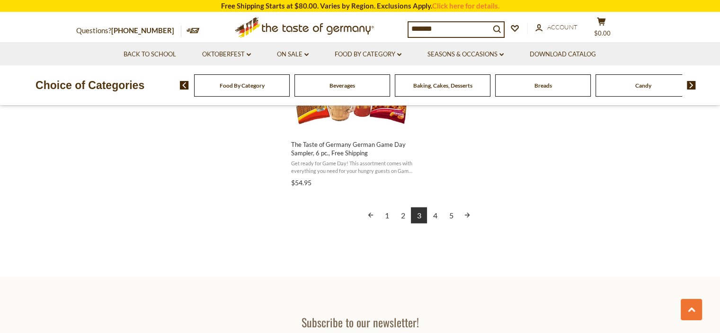
click at [432, 219] on link "4" at bounding box center [435, 215] width 16 height 16
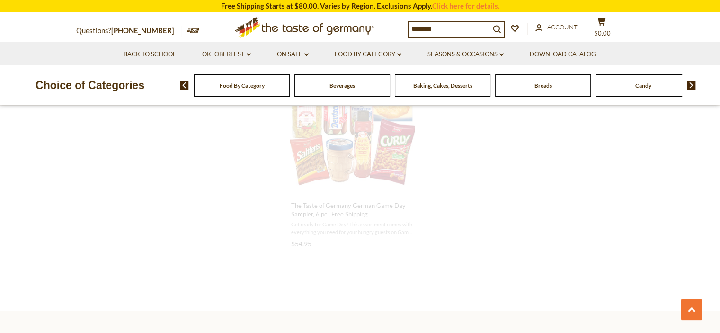
scroll to position [659, 0]
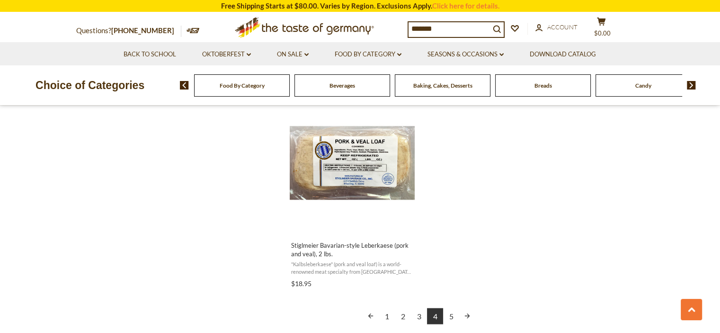
scroll to position [1647, 0]
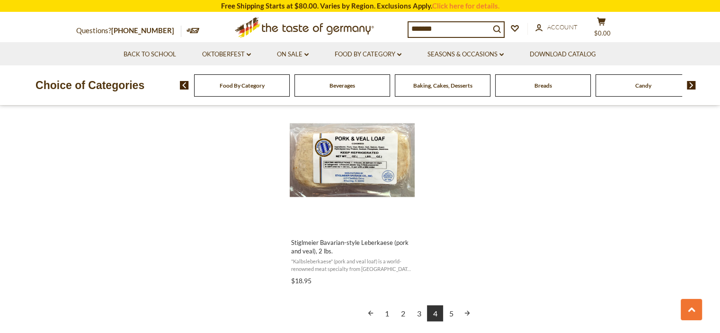
click at [387, 308] on link "1" at bounding box center [387, 313] width 16 height 16
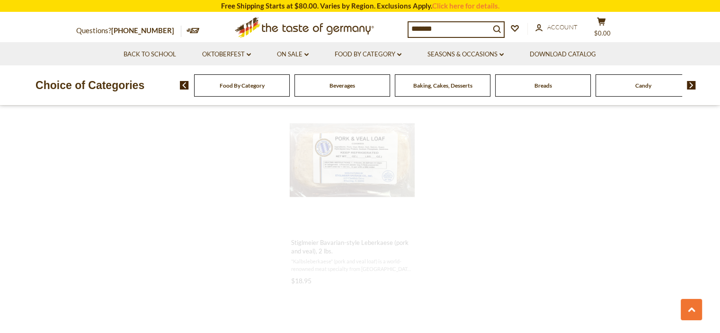
scroll to position [594, 0]
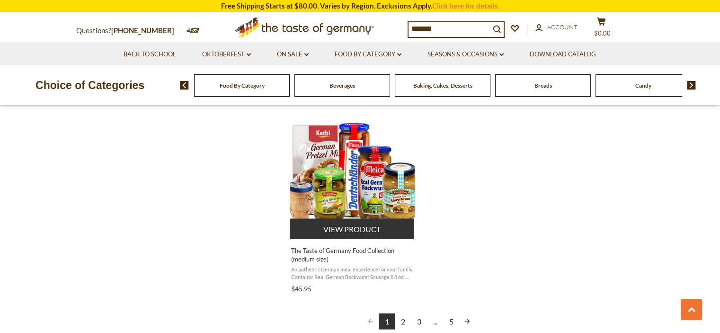
scroll to position [1658, 0]
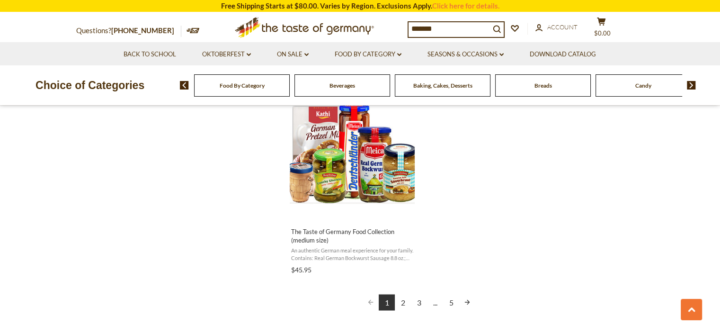
click at [451, 304] on link "5" at bounding box center [451, 302] width 16 height 16
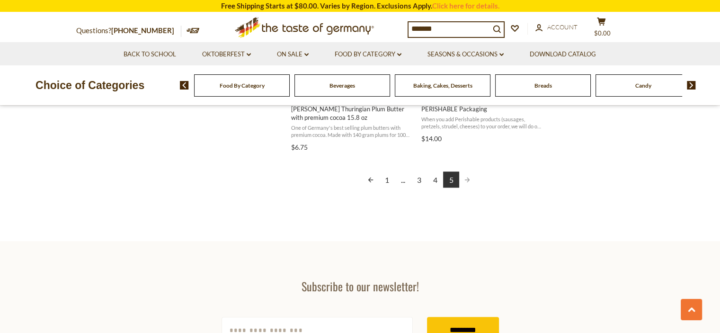
scroll to position [947, 0]
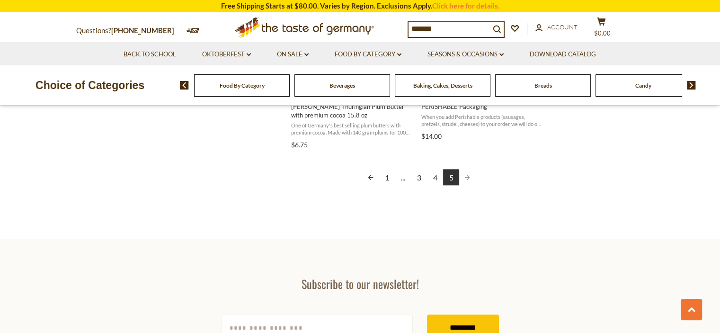
click at [432, 180] on link "4" at bounding box center [435, 177] width 16 height 16
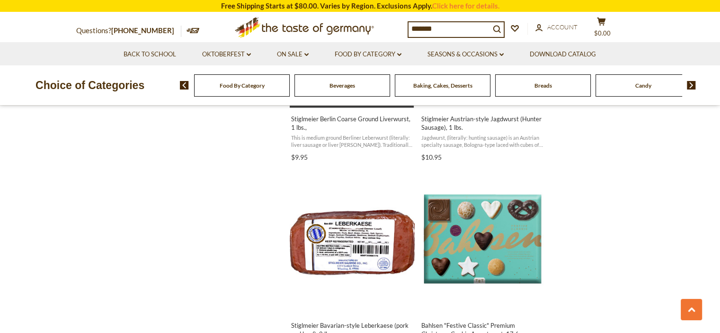
scroll to position [947, 0]
